Goal: Information Seeking & Learning: Learn about a topic

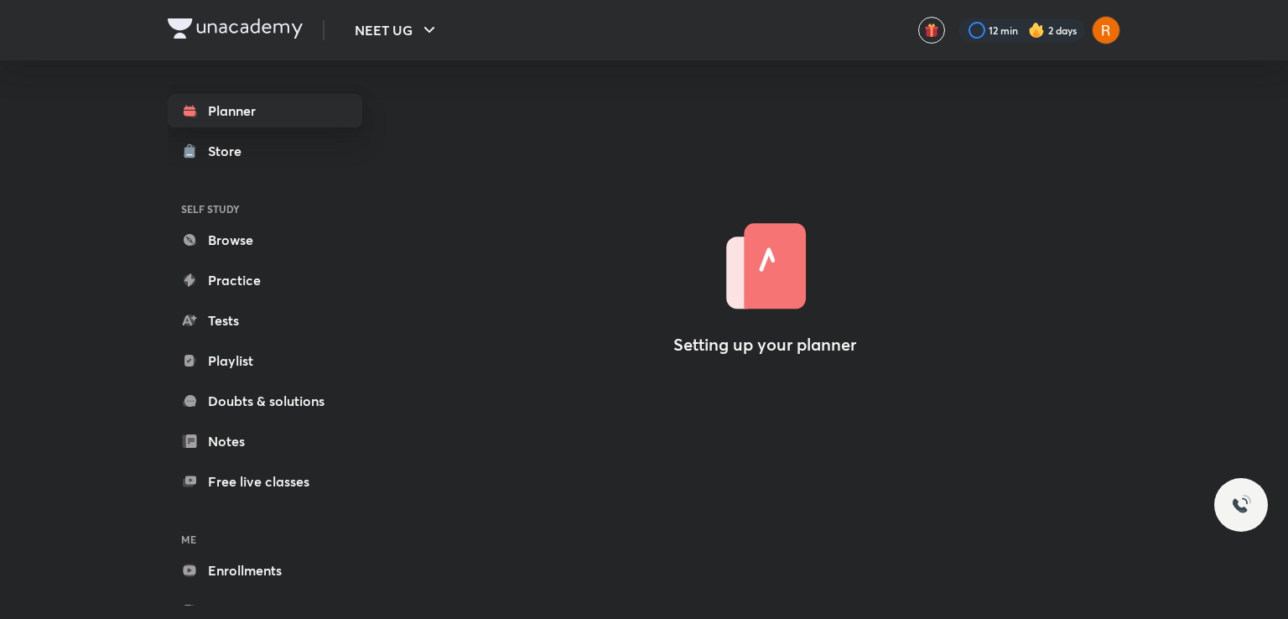
click at [265, 122] on link "Planner" at bounding box center [265, 111] width 195 height 34
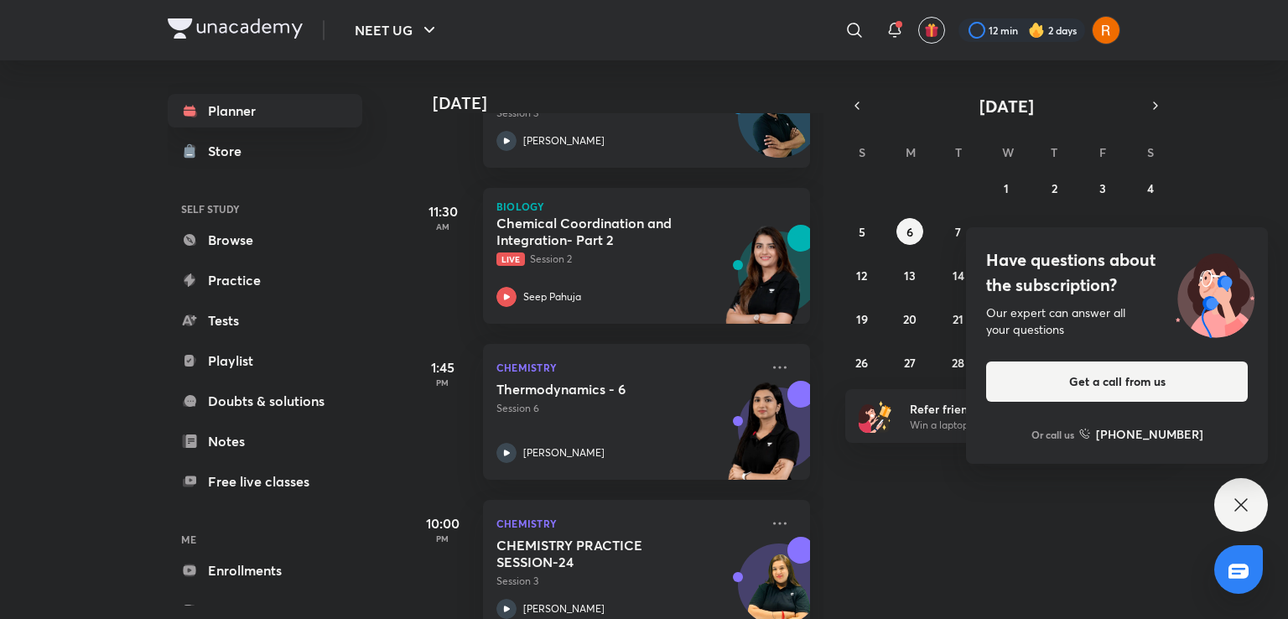
scroll to position [376, 0]
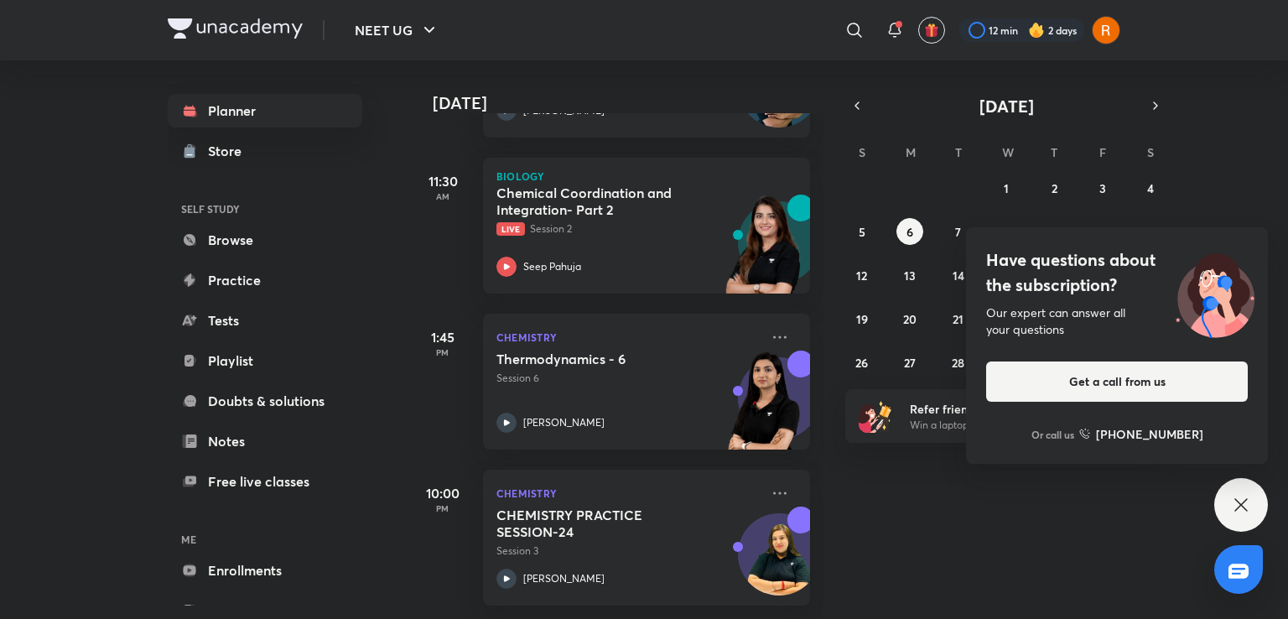
click at [1236, 500] on icon at bounding box center [1240, 504] width 13 height 13
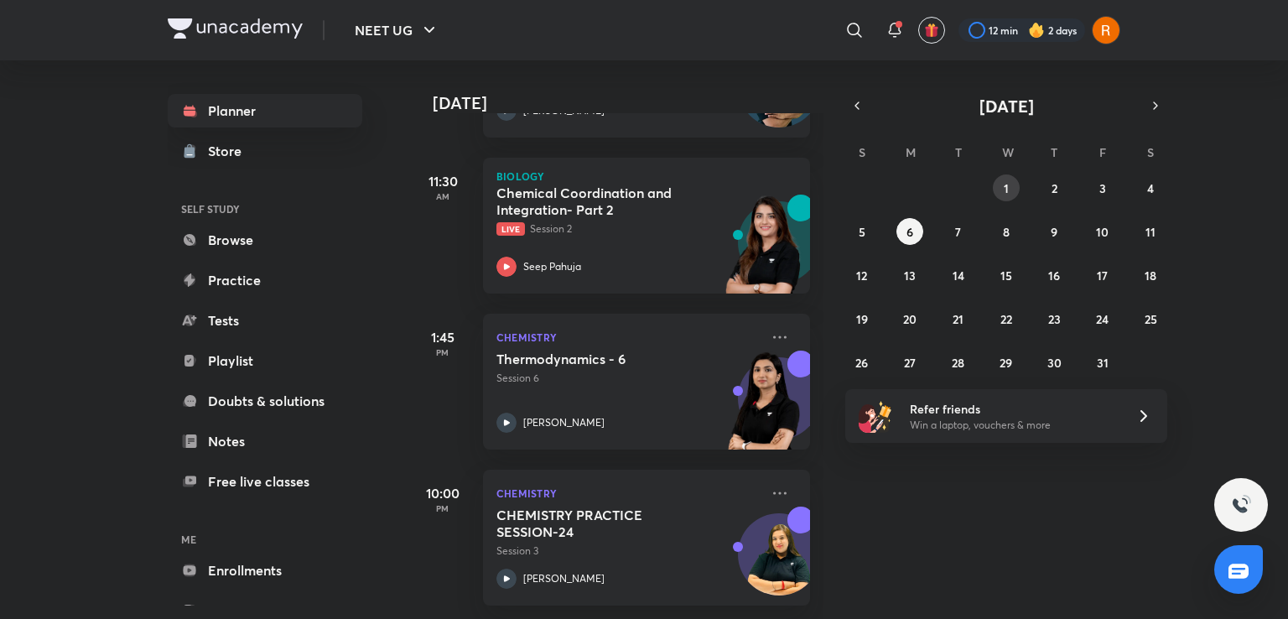
click at [1013, 187] on button "1" at bounding box center [1006, 187] width 27 height 27
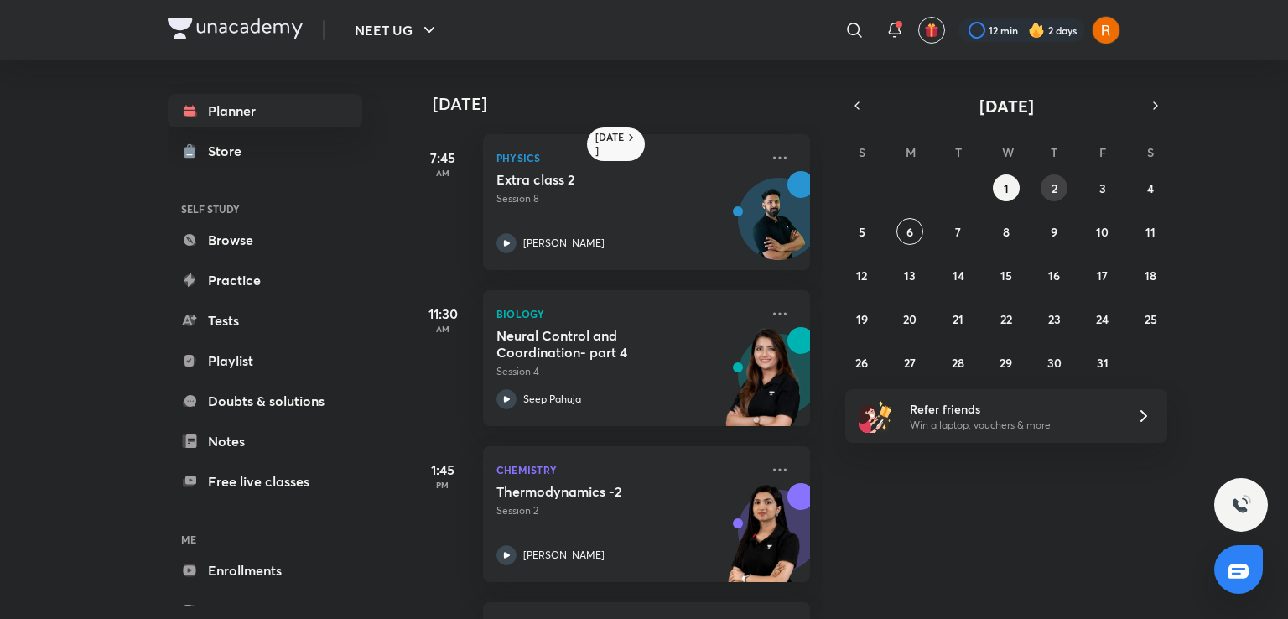
click at [1053, 193] on abbr "2" at bounding box center [1054, 188] width 6 height 16
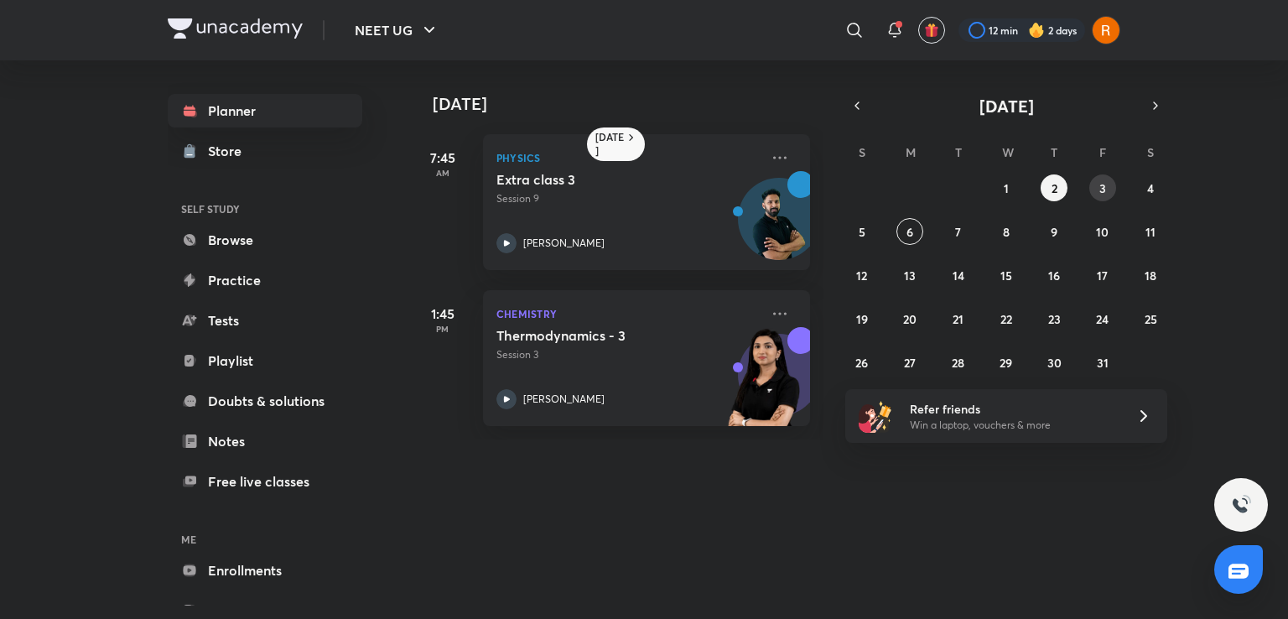
click at [1100, 187] on abbr "3" at bounding box center [1102, 188] width 7 height 16
click at [1146, 189] on button "4" at bounding box center [1150, 187] width 27 height 27
click at [857, 231] on button "5" at bounding box center [861, 231] width 27 height 27
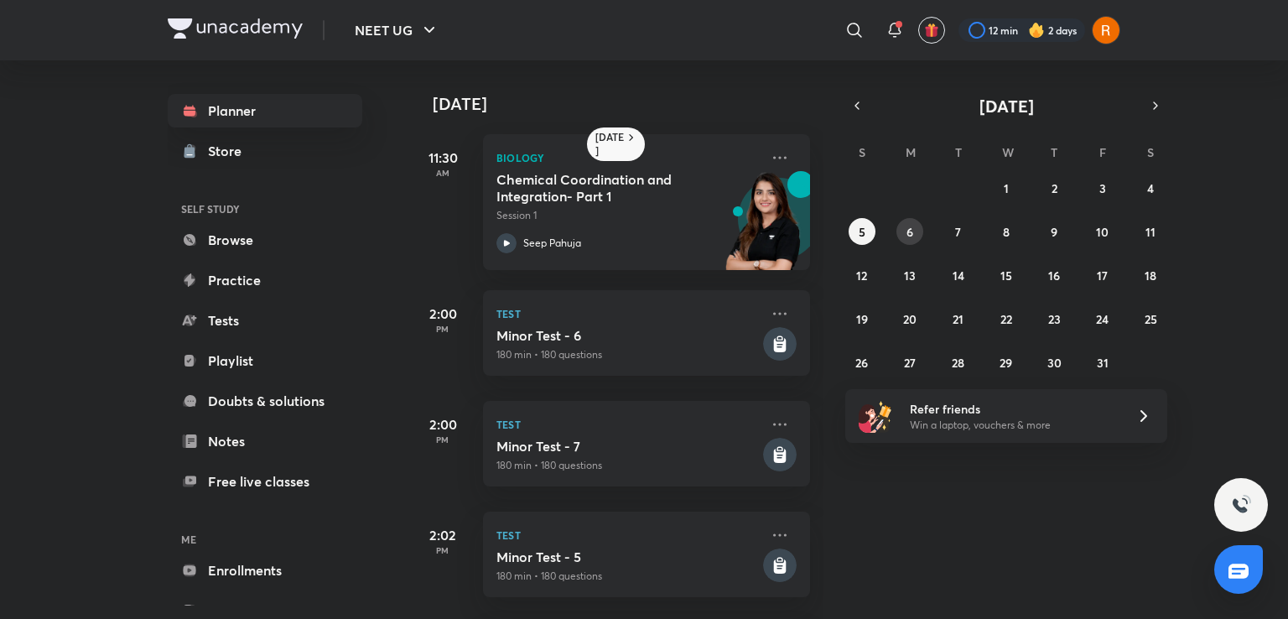
click at [914, 239] on button "6" at bounding box center [909, 231] width 27 height 27
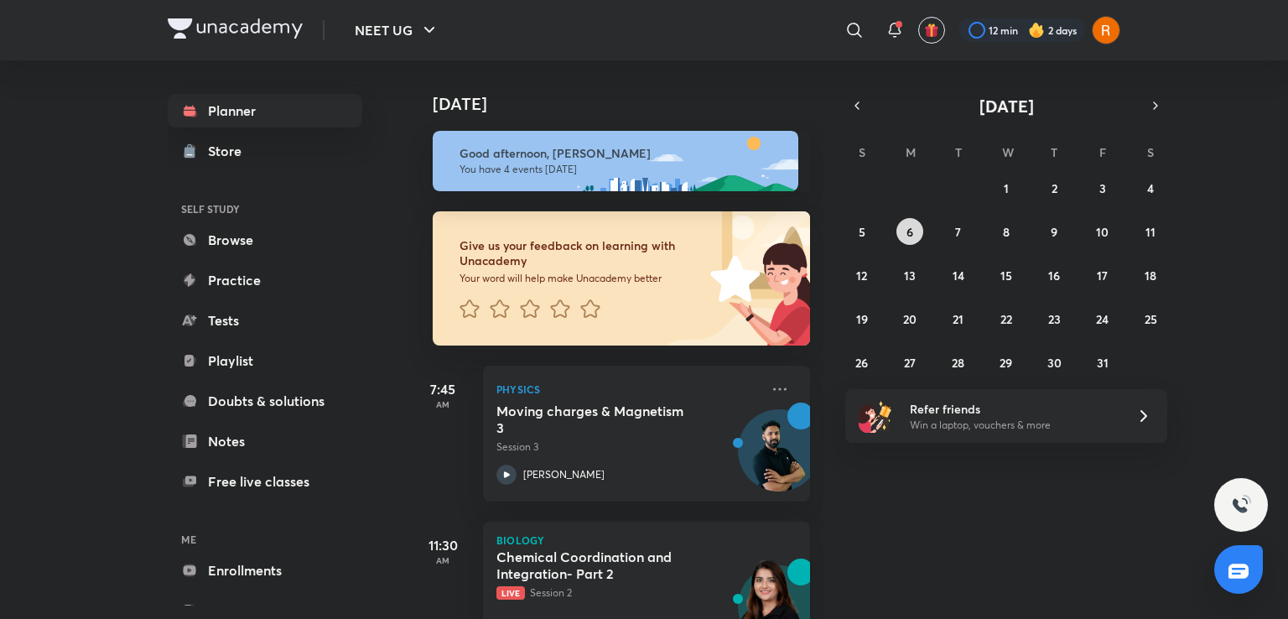
click at [914, 239] on button "6" at bounding box center [909, 231] width 27 height 27
click at [963, 236] on button "7" at bounding box center [958, 231] width 27 height 27
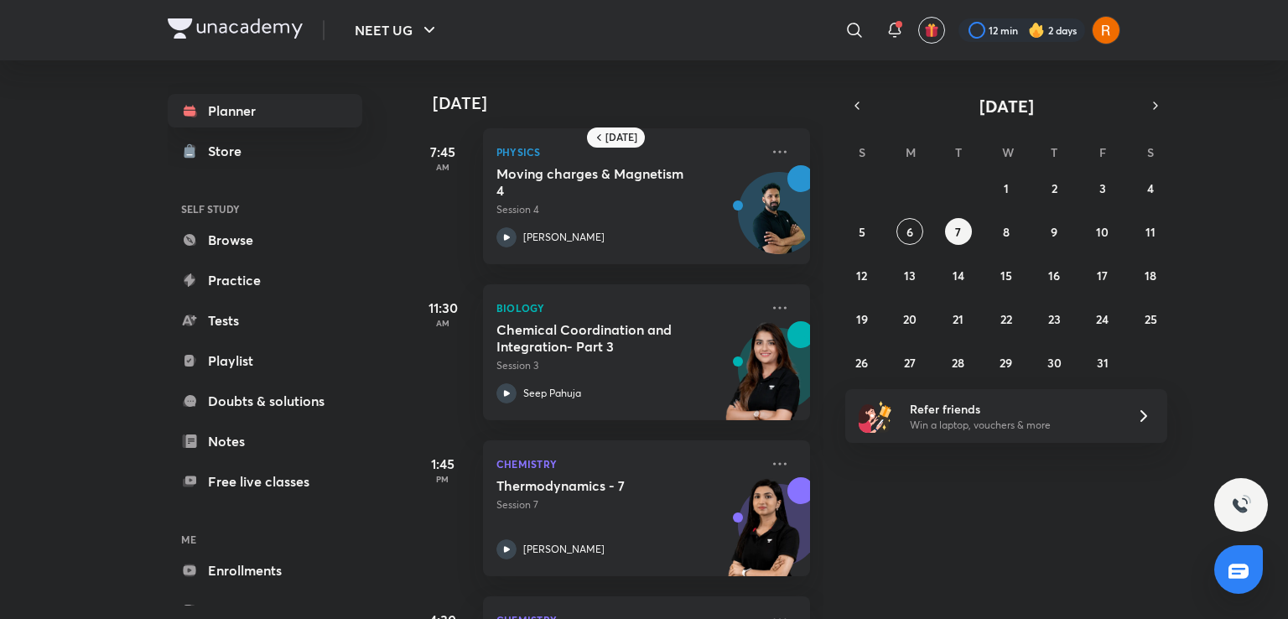
scroll to position [0, 0]
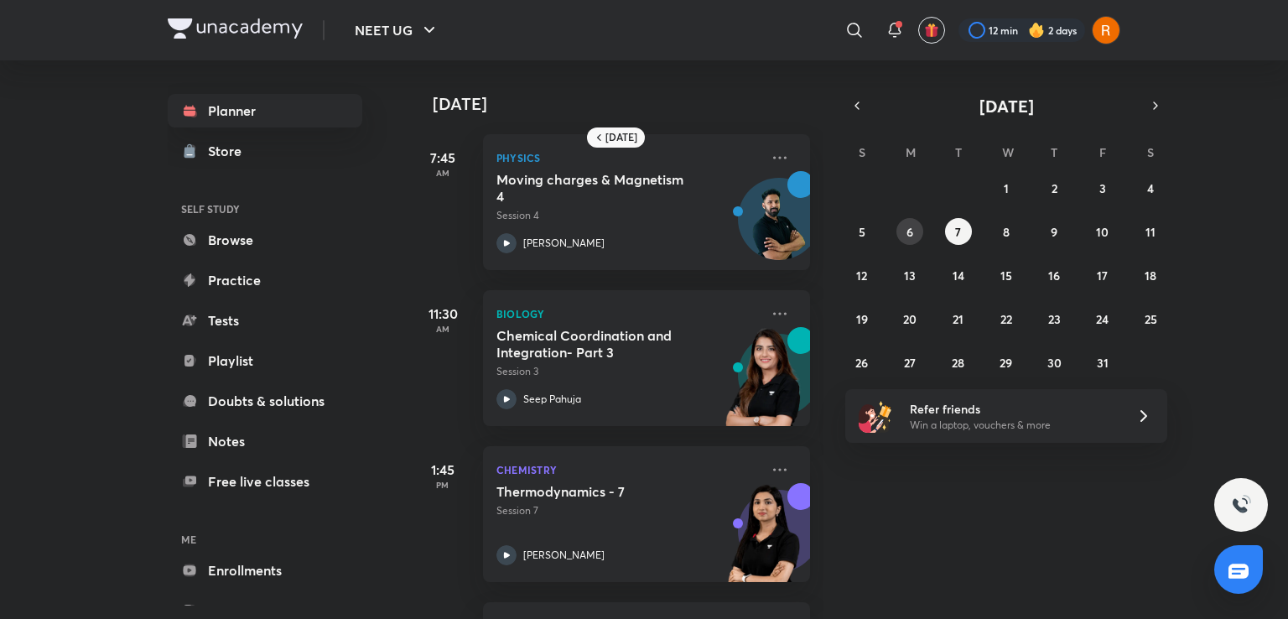
click at [906, 226] on abbr "6" at bounding box center [909, 232] width 7 height 16
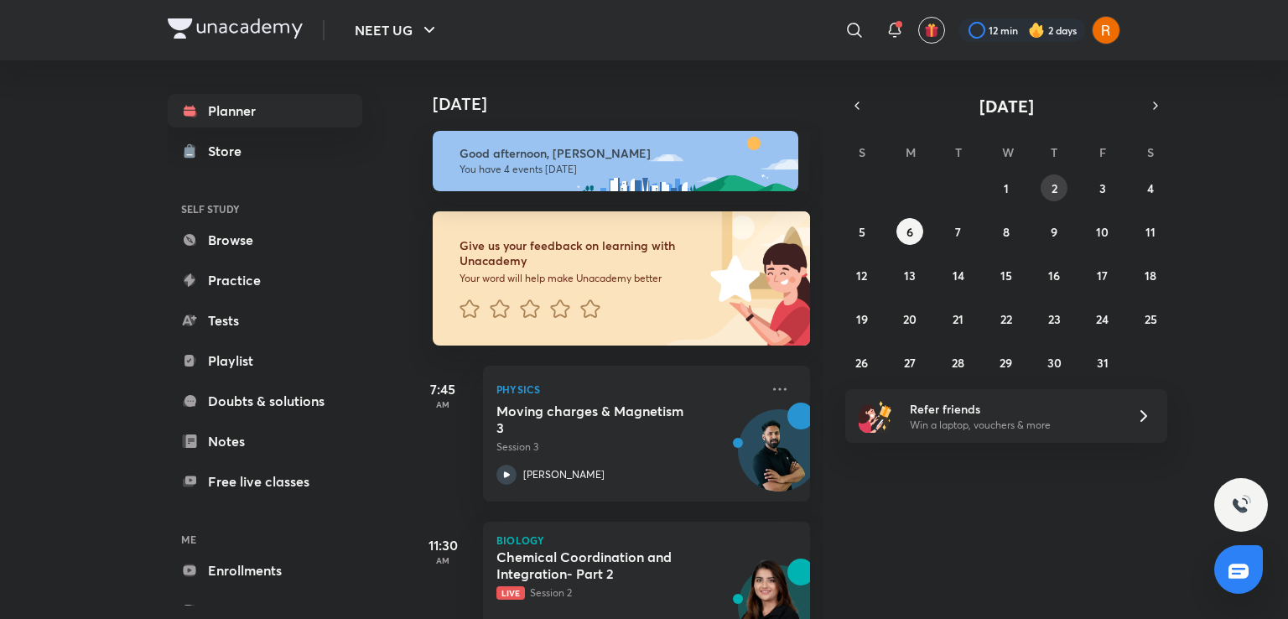
click at [1064, 193] on button "2" at bounding box center [1053, 187] width 27 height 27
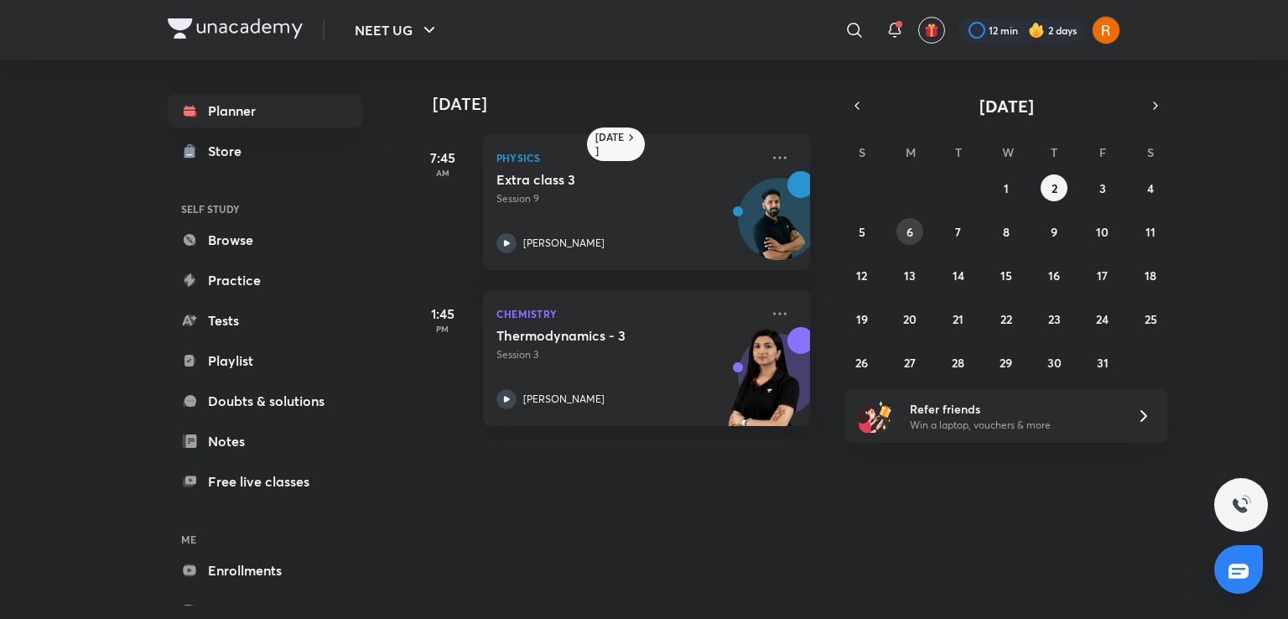
click at [906, 226] on abbr "6" at bounding box center [909, 232] width 7 height 16
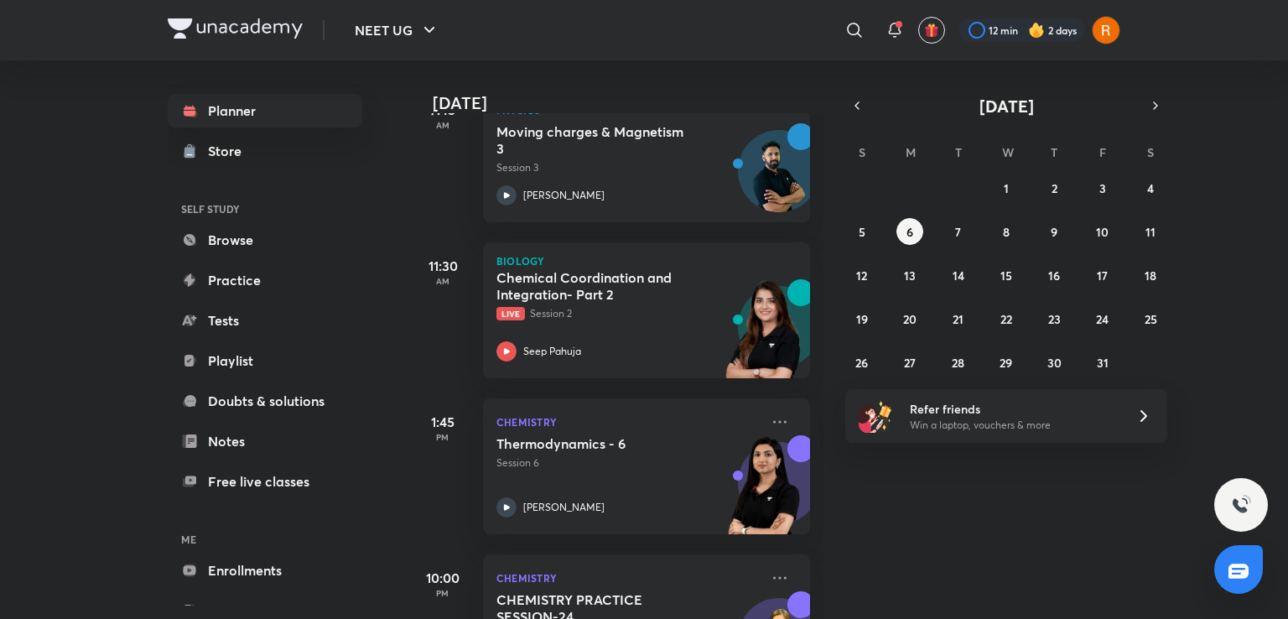
scroll to position [376, 0]
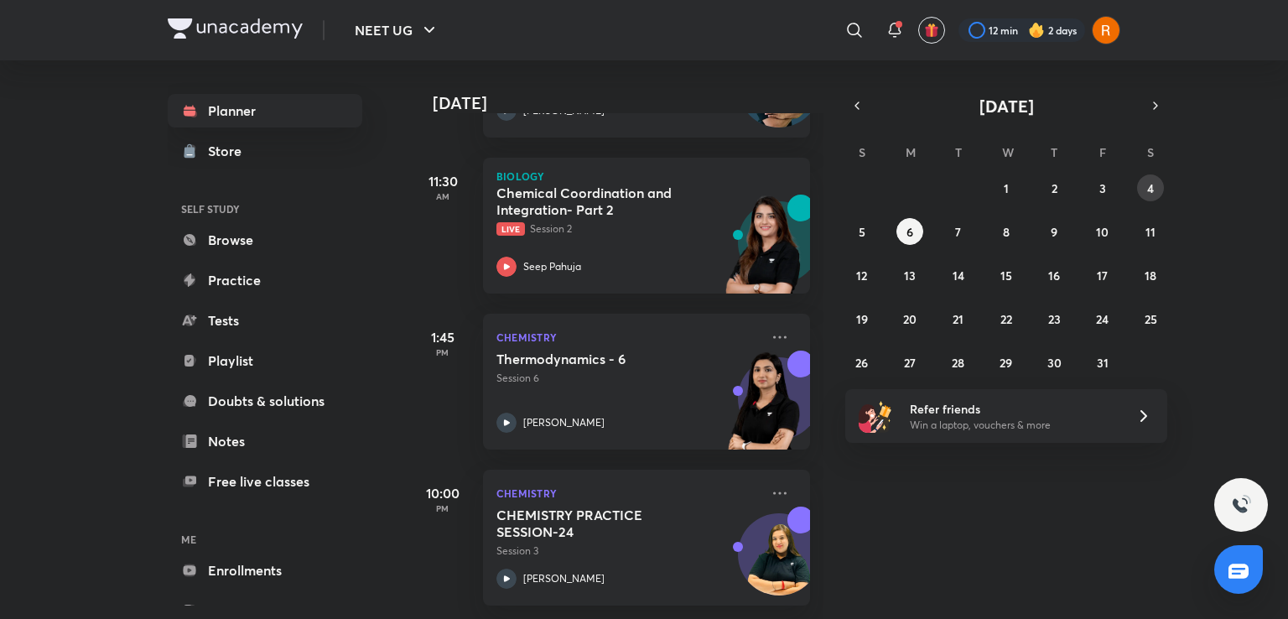
click at [1153, 192] on abbr "4" at bounding box center [1150, 188] width 7 height 16
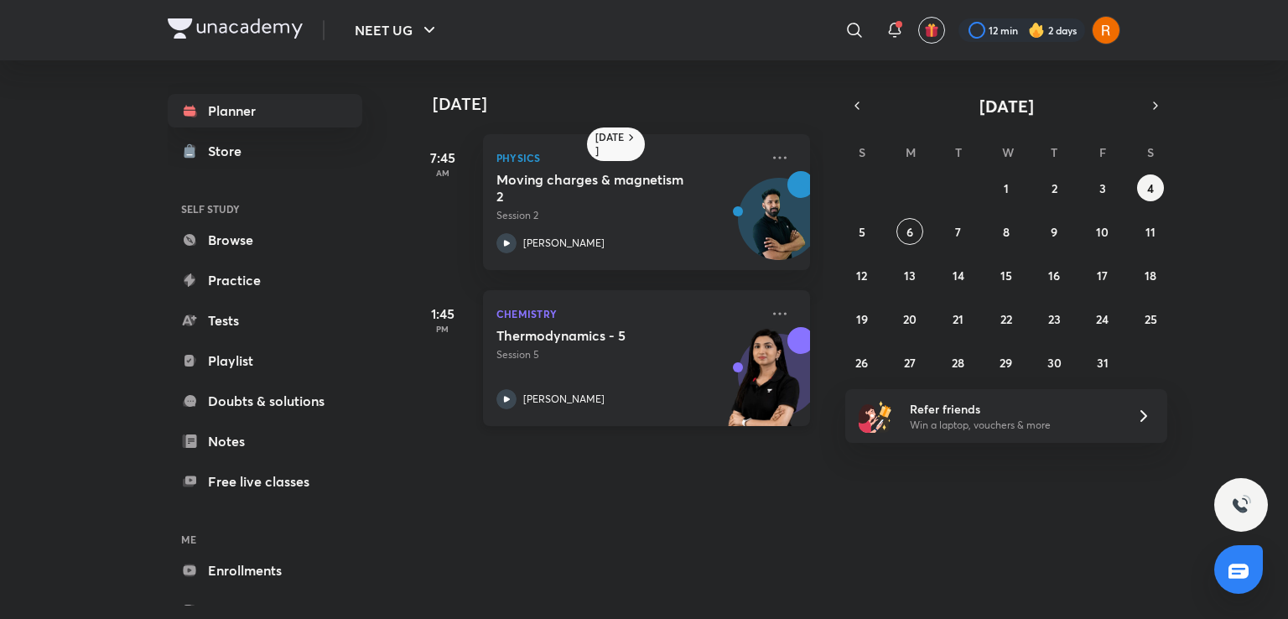
click at [621, 342] on h5 "Thermodynamics - 5" at bounding box center [600, 335] width 209 height 17
click at [621, 343] on h5 "Thermodynamics - 5" at bounding box center [600, 335] width 209 height 17
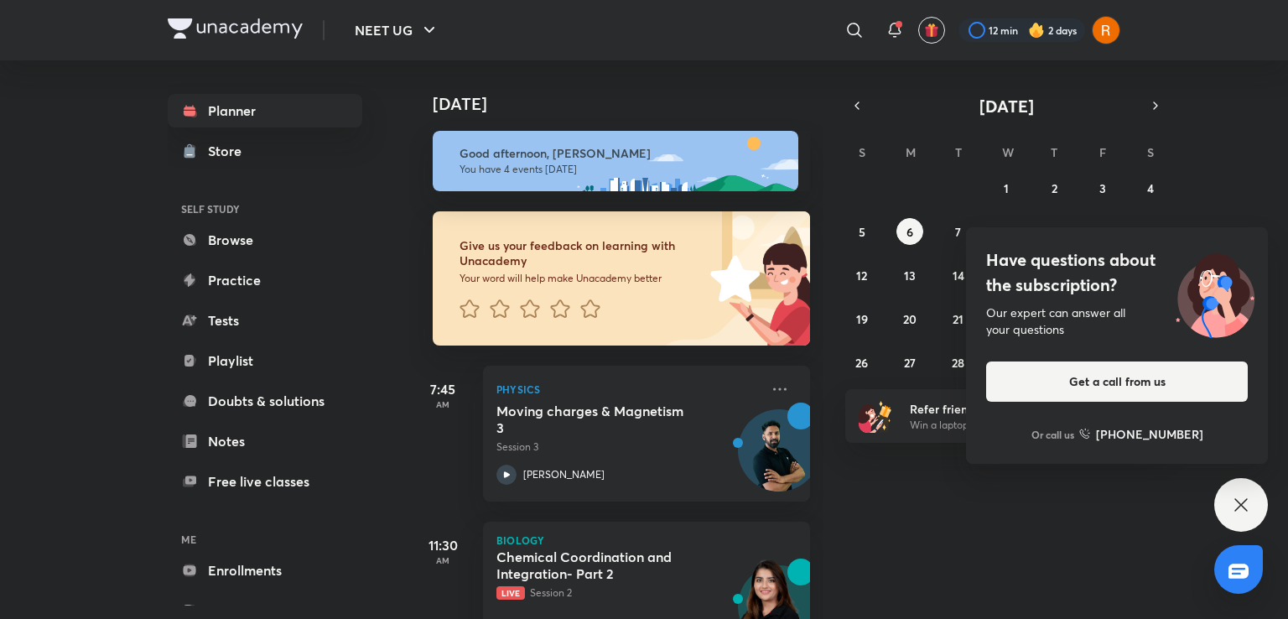
click at [1249, 509] on icon at bounding box center [1241, 505] width 20 height 20
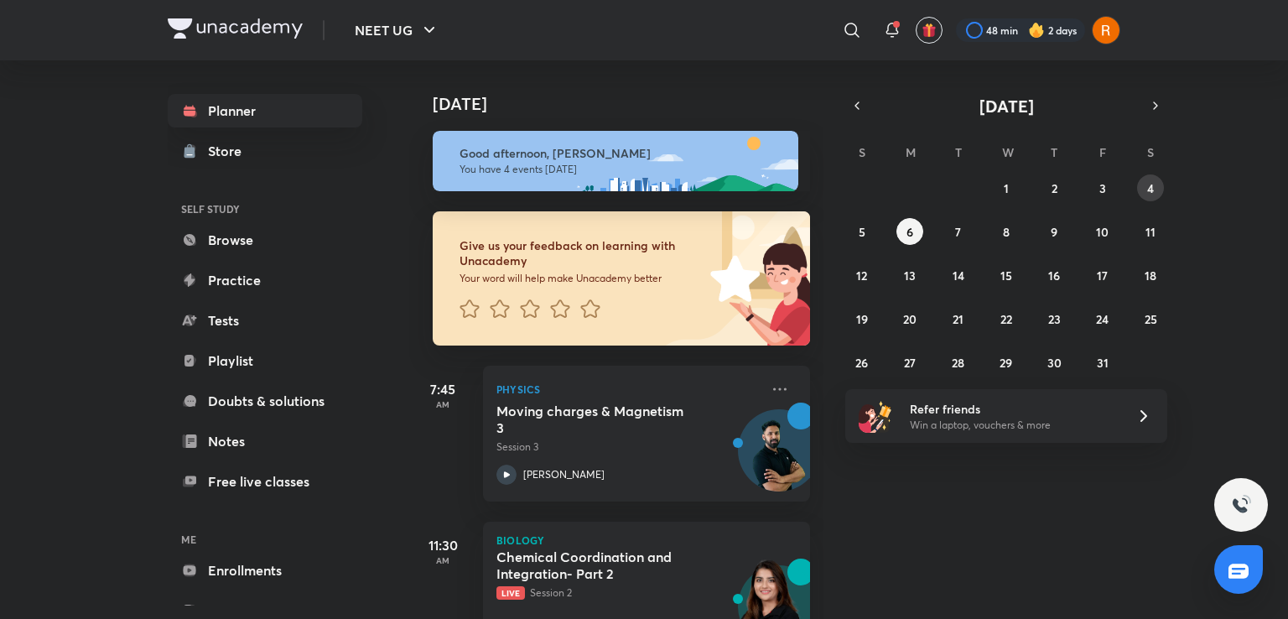
click at [1150, 191] on abbr "4" at bounding box center [1150, 188] width 7 height 16
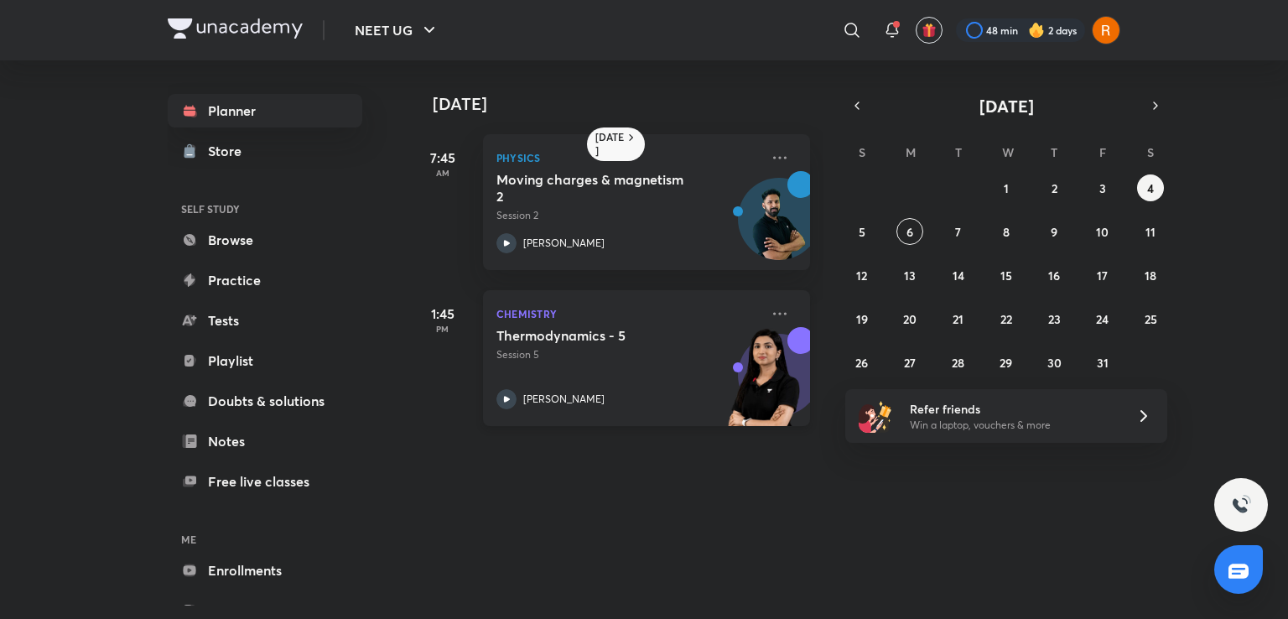
click at [534, 319] on p "Chemistry" at bounding box center [627, 314] width 263 height 20
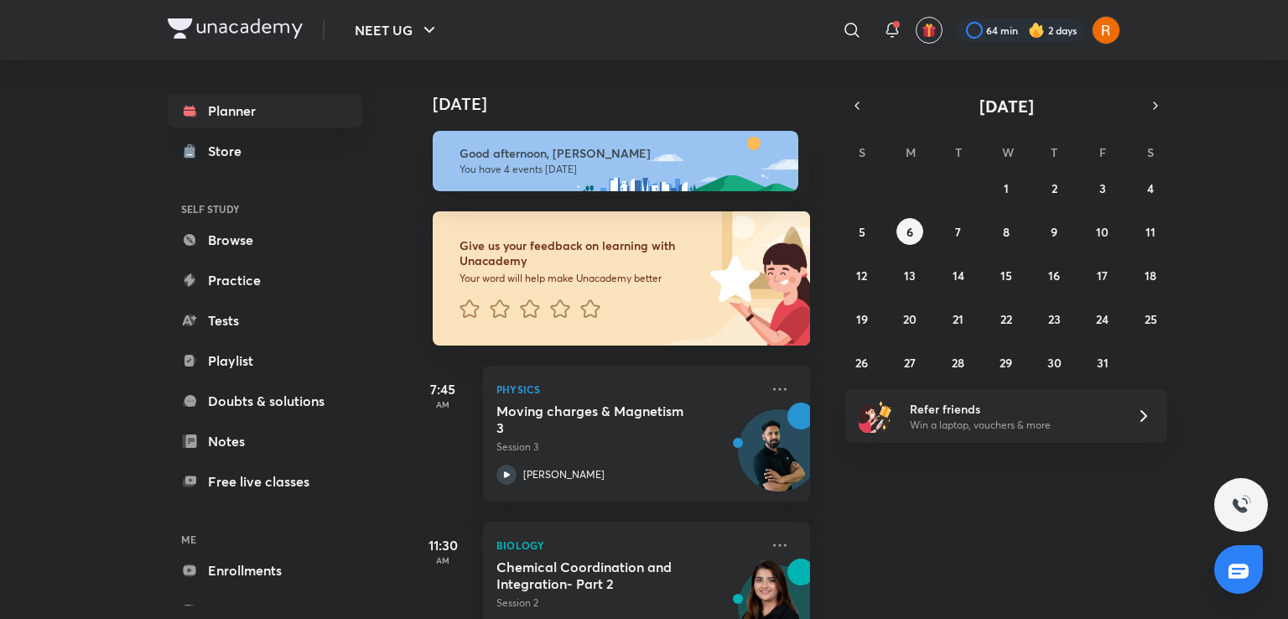
scroll to position [376, 0]
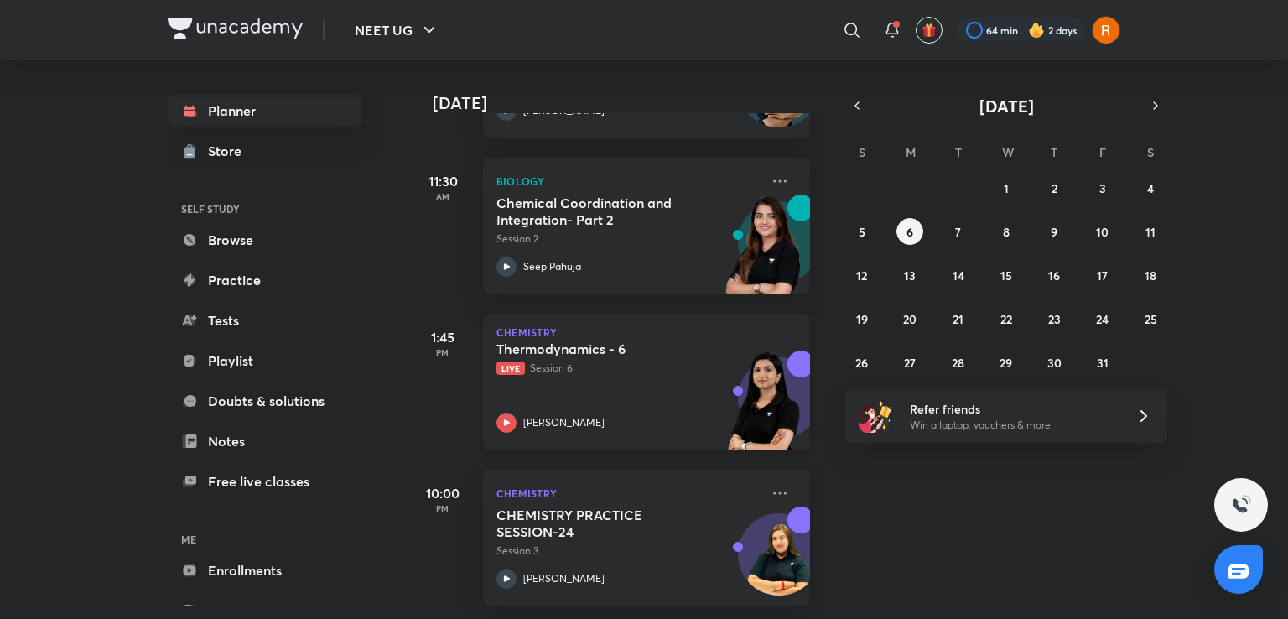
click at [631, 361] on p "Live Session 6" at bounding box center [627, 368] width 263 height 15
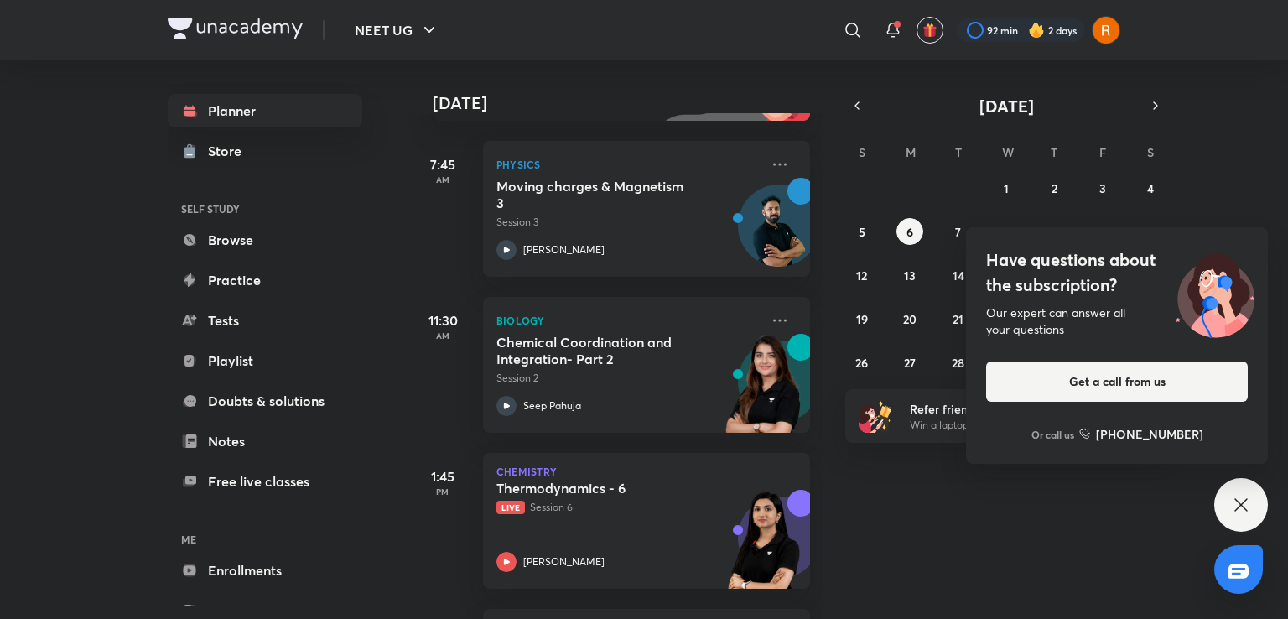
scroll to position [376, 0]
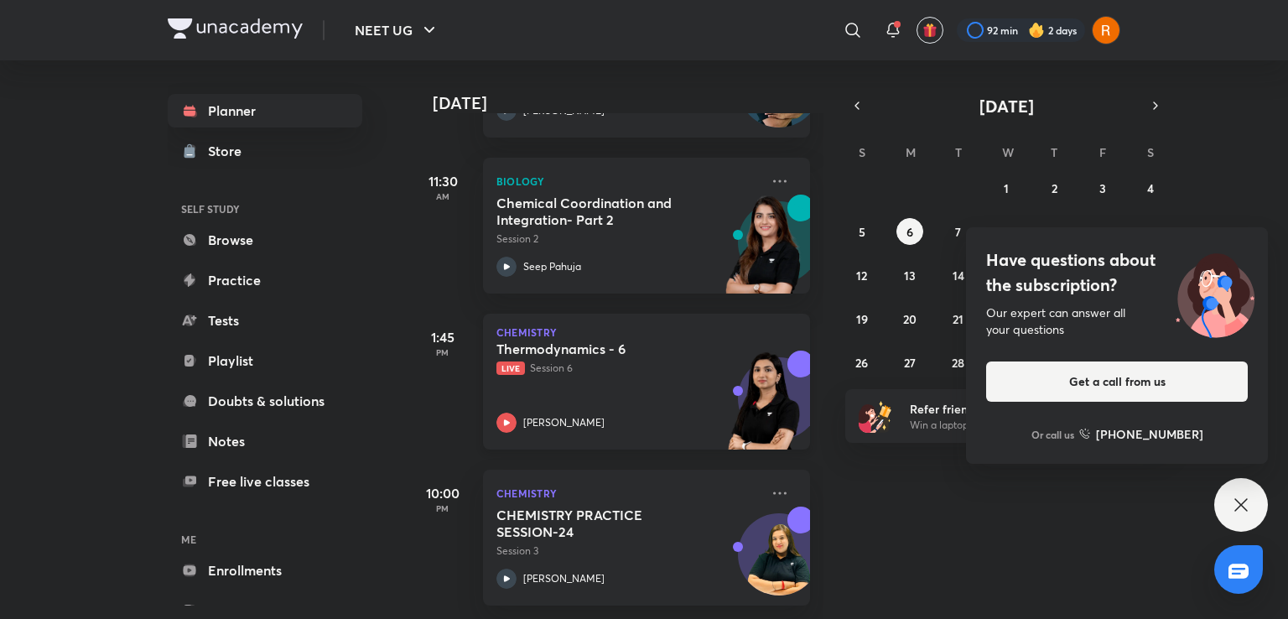
click at [657, 377] on div "Thermodynamics - 6 Live Session 6 [PERSON_NAME]" at bounding box center [627, 386] width 263 height 92
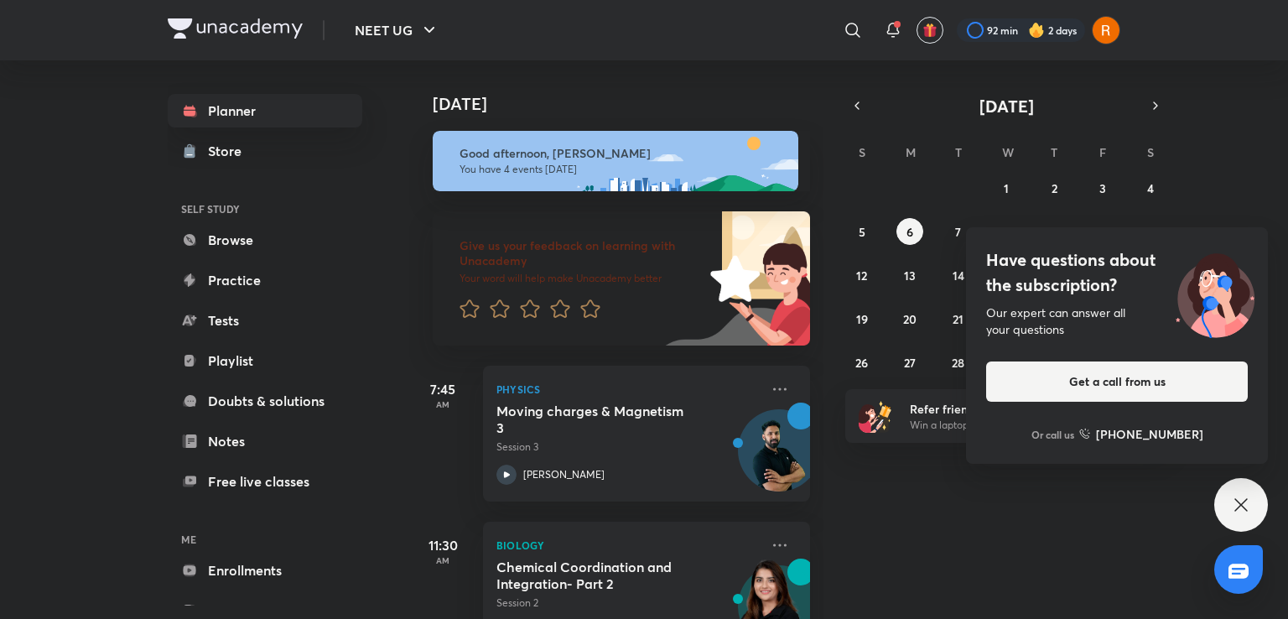
click at [1234, 495] on icon at bounding box center [1241, 505] width 20 height 20
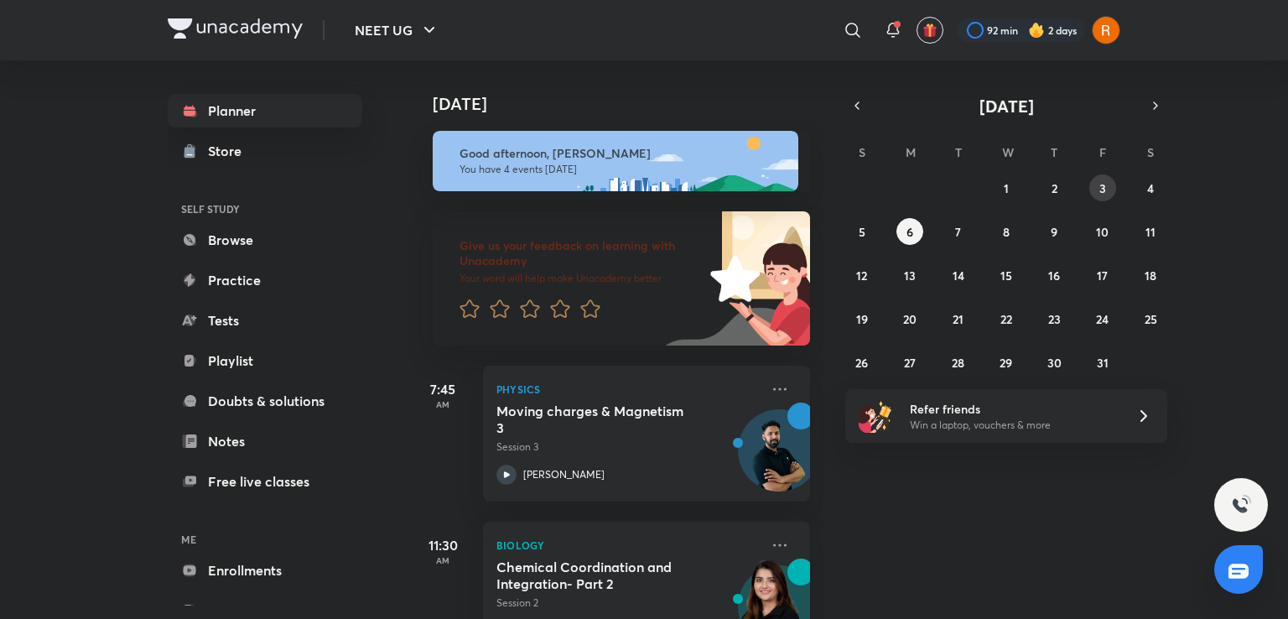
click at [1097, 185] on button "3" at bounding box center [1102, 187] width 27 height 27
